Goal: Task Accomplishment & Management: Manage account settings

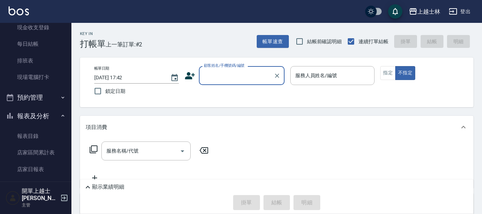
scroll to position [71, 0]
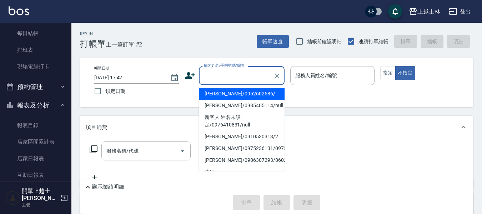
click at [238, 83] on div "顧客姓名/手機號碼/編號" at bounding box center [242, 75] width 86 height 19
click at [233, 80] on input "顧客姓名/手機號碼/編號" at bounding box center [236, 75] width 69 height 13
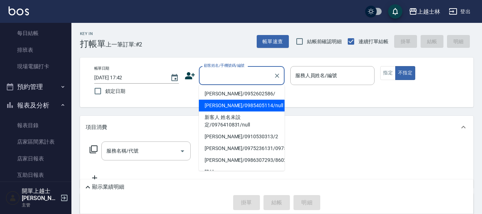
click at [220, 106] on li "[PERSON_NAME]/0985405114/null" at bounding box center [242, 106] width 86 height 12
type input "[PERSON_NAME]/0985405114/null"
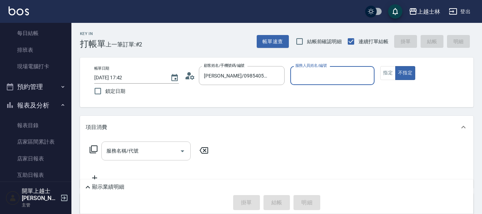
click at [165, 145] on input "服務名稱/代號" at bounding box center [141, 151] width 72 height 13
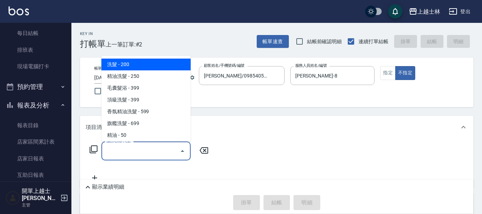
type input "[PERSON_NAME]-8"
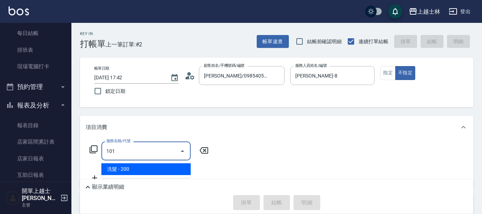
type input "洗髮(101)"
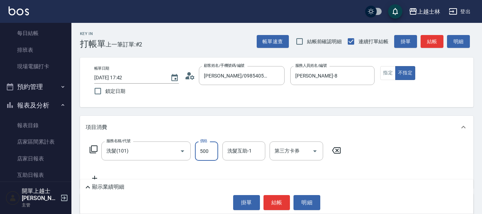
type input "500"
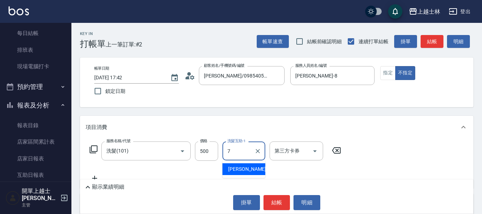
type input "[PERSON_NAME]-7"
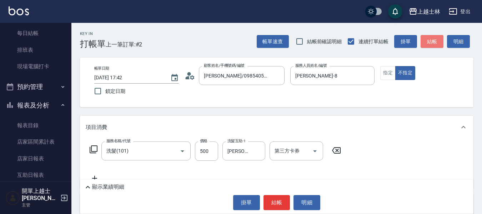
click at [425, 44] on button "結帳" at bounding box center [432, 41] width 23 height 13
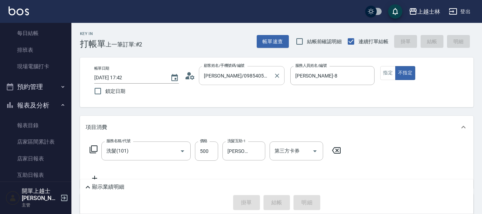
click at [236, 78] on input "[PERSON_NAME]/0985405114/null" at bounding box center [236, 75] width 69 height 13
type input "[DATE] 19:58"
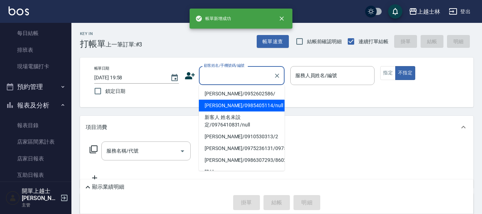
click at [240, 110] on li "[PERSON_NAME]/0985405114/null" at bounding box center [242, 106] width 86 height 12
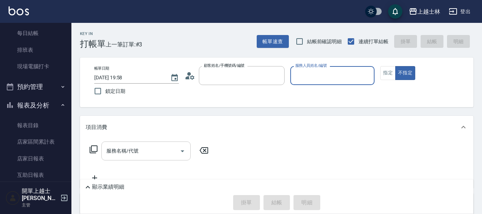
type input "[PERSON_NAME]/0985405114/null"
type input "[PERSON_NAME]-8"
click at [126, 152] on div "服務名稱/代號 服務名稱/代號" at bounding box center [145, 151] width 89 height 19
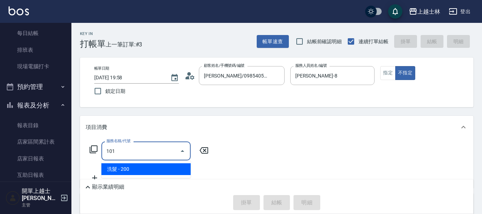
type input "洗髮(101)"
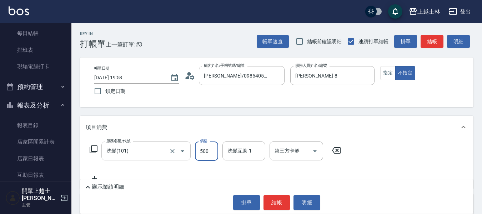
type input "500"
drag, startPoint x: 437, startPoint y: 34, endPoint x: 433, endPoint y: 40, distance: 7.2
click at [437, 34] on div "Key In 打帳單 上一筆訂單:#3 帳單速查 結帳前確認明細 連續打單結帳 掛單 結帳 明細" at bounding box center [272, 36] width 402 height 26
click at [433, 40] on button "結帳" at bounding box center [432, 41] width 23 height 13
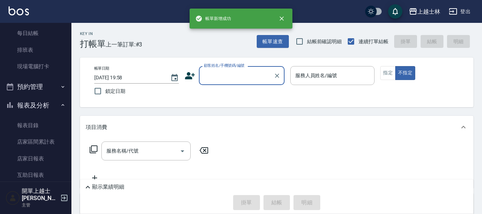
click at [241, 78] on input "顧客姓名/手機號碼/編號" at bounding box center [236, 75] width 69 height 13
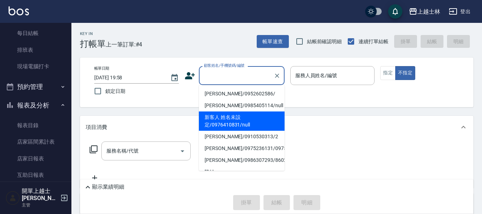
click at [247, 113] on li "新客人 姓名未設定/0976410831/null" at bounding box center [242, 120] width 86 height 19
type input "新客人 姓名未設定/0976410831/null"
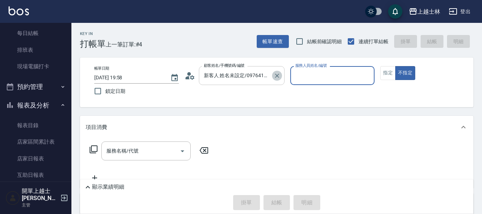
click at [276, 75] on icon "Clear" at bounding box center [277, 75] width 7 height 7
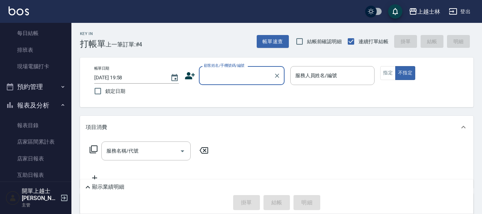
scroll to position [0, 0]
click at [262, 74] on input "顧客姓名/手機號碼/編號" at bounding box center [236, 75] width 69 height 13
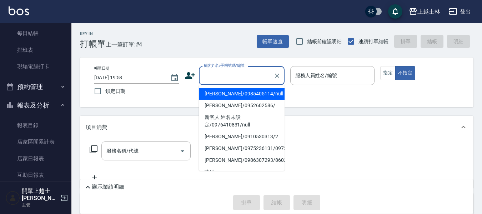
click at [241, 101] on li "[PERSON_NAME]/0952602586/" at bounding box center [242, 106] width 86 height 12
type input "[PERSON_NAME]/0952602586/"
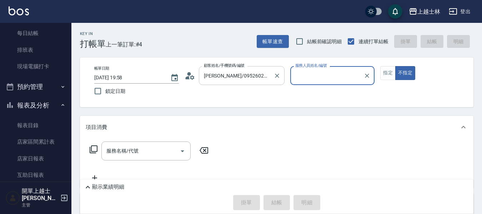
type input "[PERSON_NAME]-12"
click at [274, 78] on icon "Clear" at bounding box center [277, 75] width 7 height 7
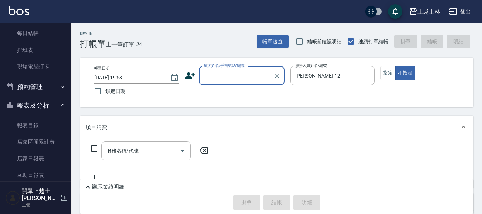
click at [265, 75] on input "顧客姓名/手機號碼/編號" at bounding box center [236, 75] width 69 height 13
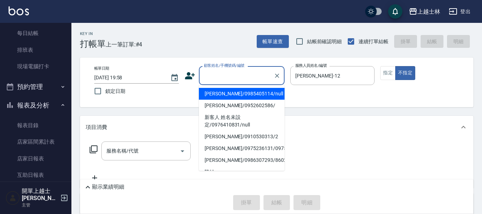
click at [241, 95] on li "[PERSON_NAME]/0985405114/null" at bounding box center [242, 94] width 86 height 12
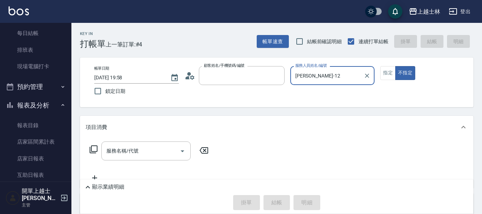
type input "[PERSON_NAME]/0985405114/null"
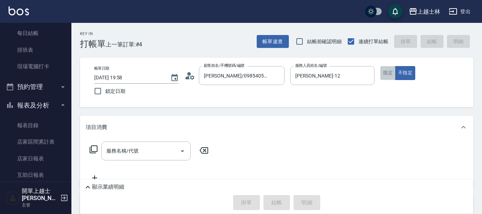
type input "[PERSON_NAME]-8"
click at [383, 73] on button "指定" at bounding box center [388, 73] width 15 height 14
click at [159, 153] on input "服務名稱/代號" at bounding box center [141, 151] width 72 height 13
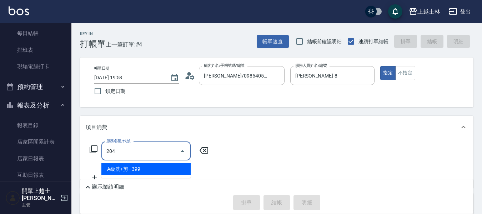
type input "A級洗+剪(204)"
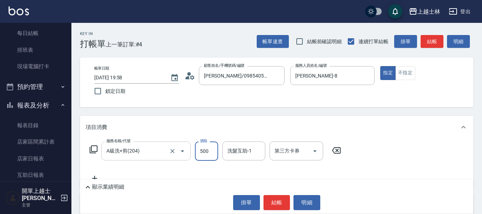
type input "500"
click at [431, 39] on button "結帳" at bounding box center [432, 41] width 23 height 13
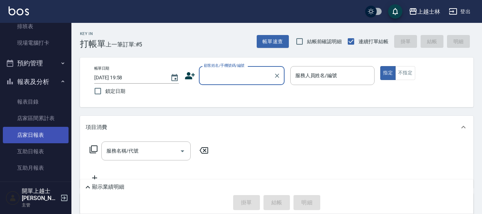
scroll to position [107, 0]
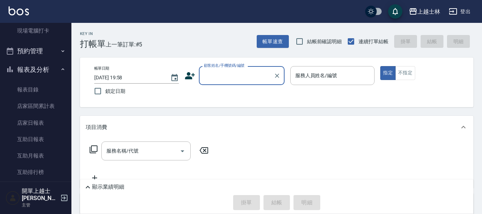
drag, startPoint x: 29, startPoint y: 127, endPoint x: 74, endPoint y: 121, distance: 45.8
click at [29, 127] on link "店家日報表" at bounding box center [36, 123] width 66 height 16
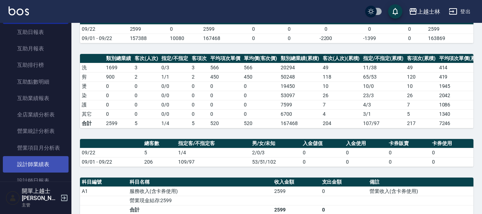
scroll to position [250, 0]
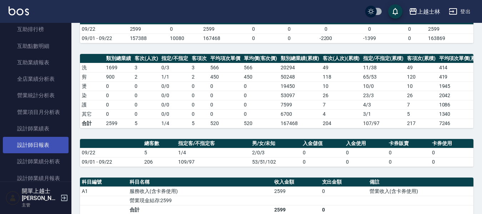
click at [37, 142] on link "設計師日報表" at bounding box center [36, 145] width 66 height 16
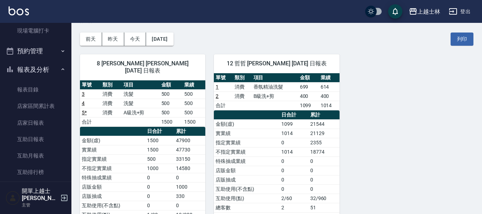
scroll to position [71, 0]
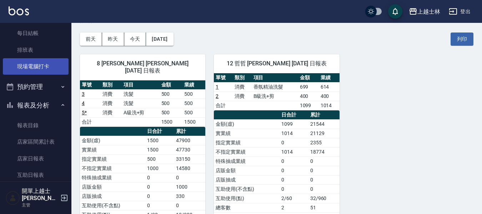
click at [38, 68] on link "現場電腦打卡" at bounding box center [36, 66] width 66 height 16
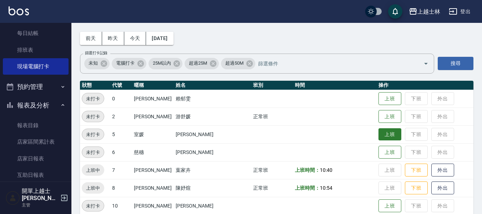
scroll to position [36, 0]
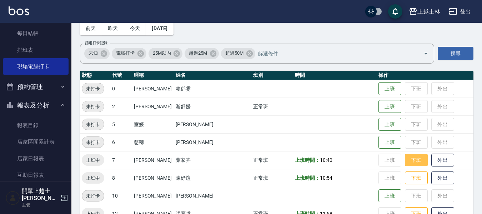
click at [405, 164] on button "下班" at bounding box center [416, 160] width 23 height 13
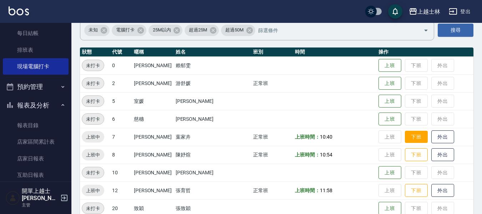
scroll to position [107, 0]
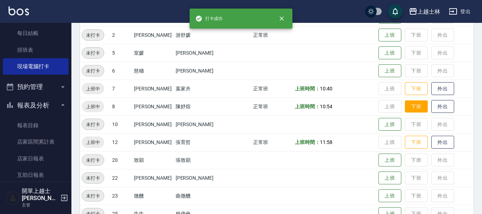
click at [405, 107] on button "下班" at bounding box center [416, 106] width 23 height 13
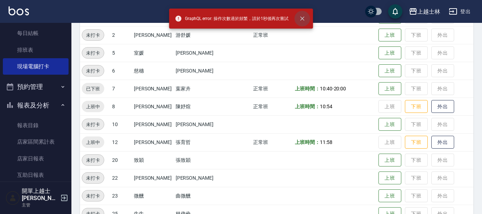
click at [304, 19] on icon "close" at bounding box center [302, 18] width 7 height 7
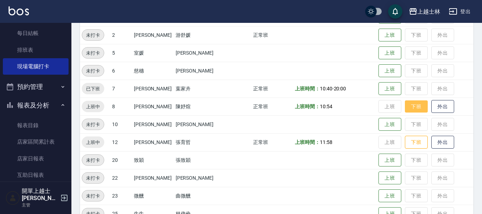
click at [405, 108] on button "下班" at bounding box center [416, 106] width 23 height 13
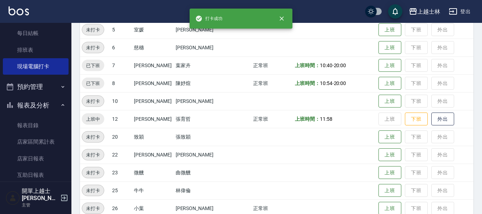
scroll to position [143, 0]
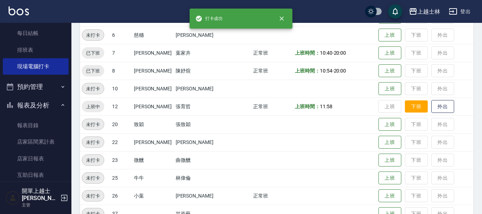
click at [405, 108] on button "下班" at bounding box center [416, 106] width 23 height 13
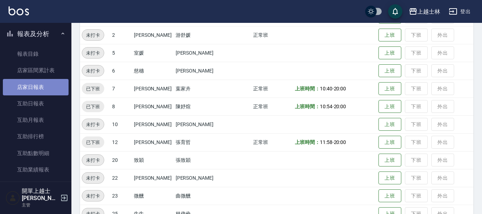
click at [41, 88] on link "店家日報表" at bounding box center [36, 87] width 66 height 16
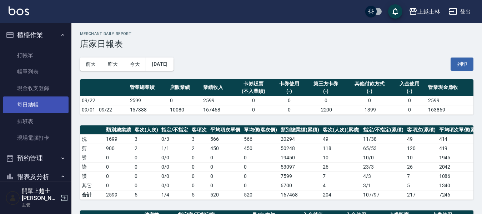
click at [35, 103] on link "每日結帳" at bounding box center [36, 104] width 66 height 16
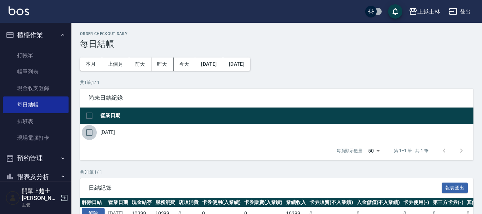
click at [93, 135] on input "checkbox" at bounding box center [89, 132] width 15 height 15
checkbox input "true"
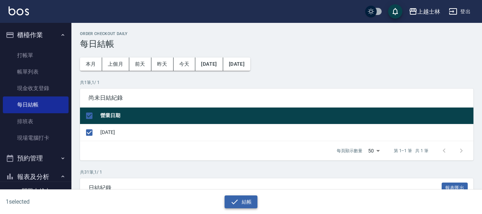
click at [244, 204] on button "結帳" at bounding box center [241, 201] width 33 height 13
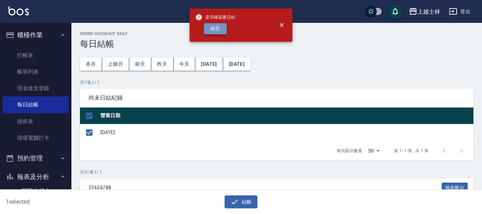
click at [214, 34] on button "確定" at bounding box center [215, 28] width 23 height 11
checkbox input "false"
